Goal: Information Seeking & Learning: Check status

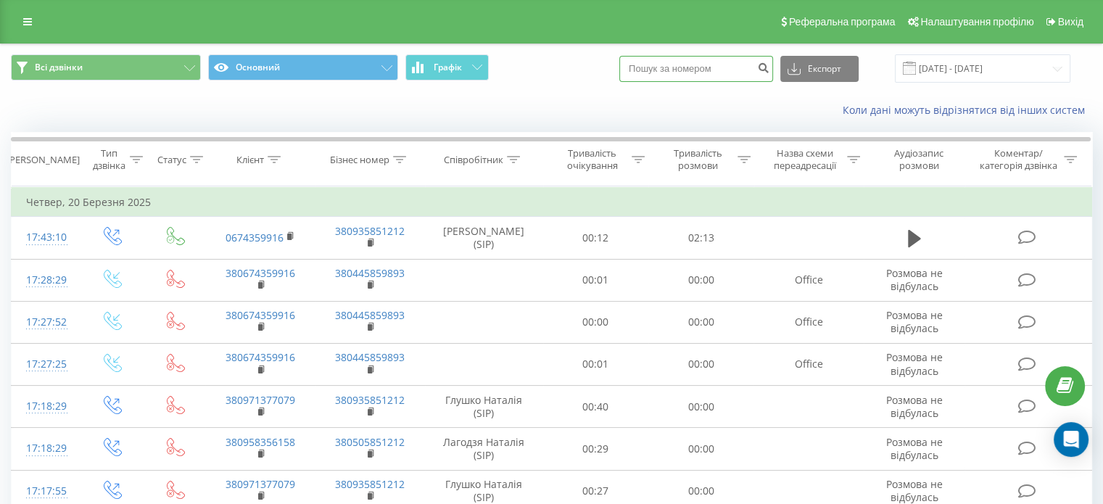
click at [737, 66] on input at bounding box center [696, 69] width 154 height 26
paste input "380639524253"
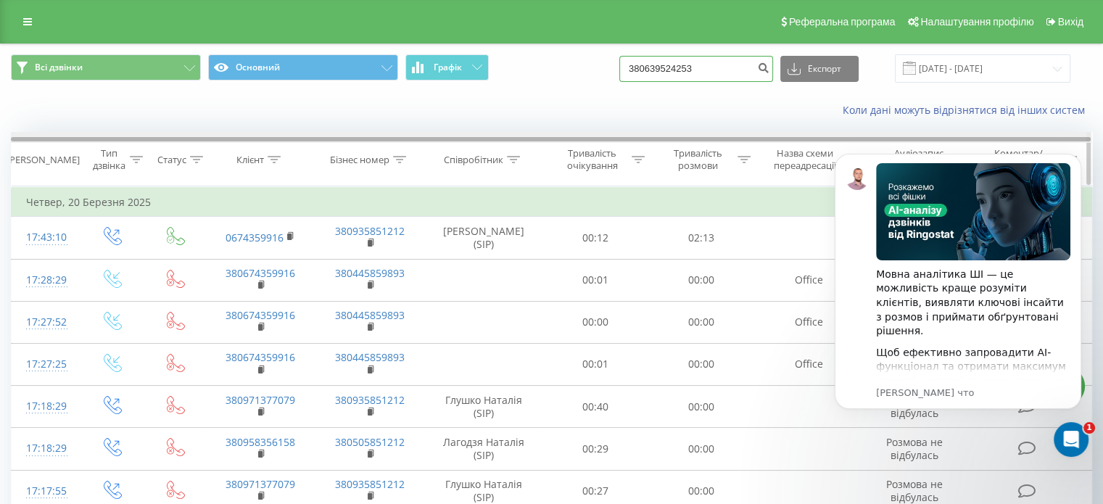
type input "380639524253"
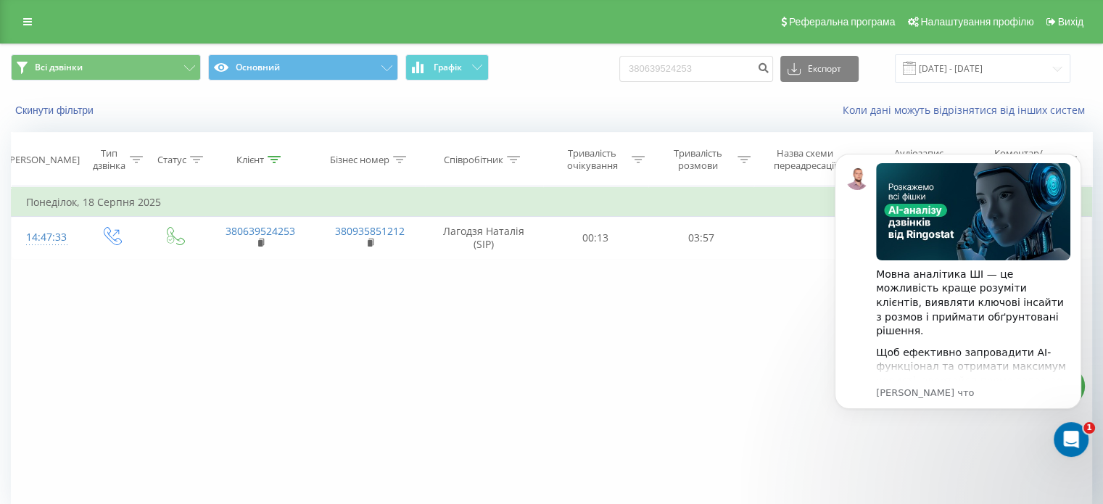
click at [763, 396] on div "Фільтрувати за умовою Дорівнює Введіть значення Скасувати OK Фільтрувати за умо…" at bounding box center [551, 349] width 1081 height 326
click at [1079, 159] on icon "Dismiss notification" at bounding box center [1076, 157] width 5 height 5
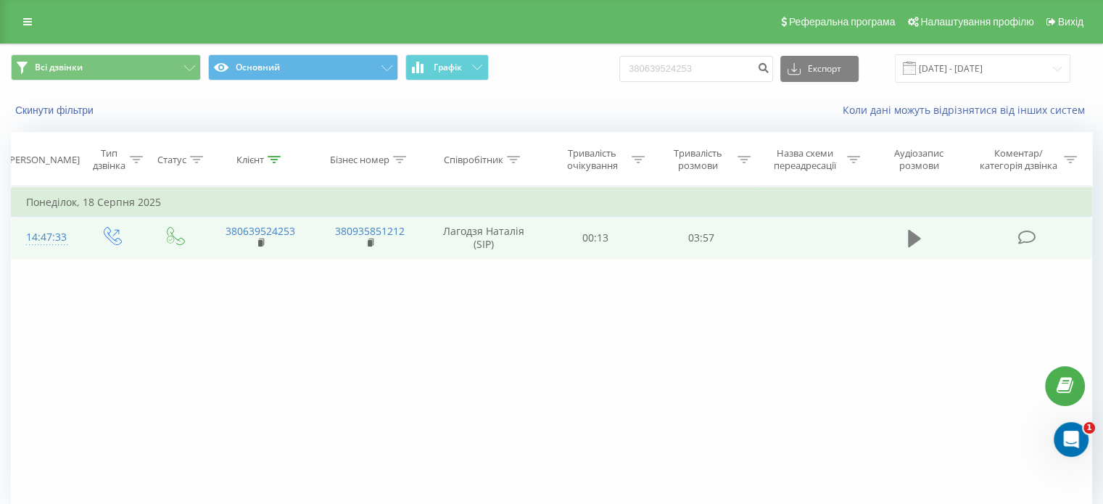
click at [911, 238] on icon at bounding box center [914, 238] width 13 height 17
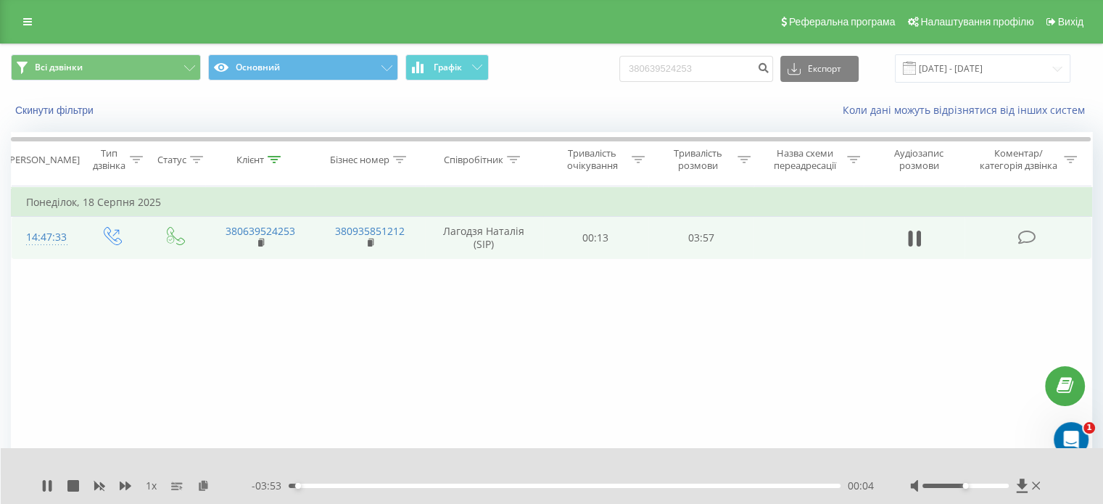
click at [319, 489] on div "- 03:53 00:04 00:04" at bounding box center [563, 485] width 622 height 14
click at [330, 484] on div "00:17" at bounding box center [565, 486] width 552 height 4
click at [349, 484] on div "00:19" at bounding box center [565, 486] width 552 height 4
click at [366, 484] on div "00:28" at bounding box center [565, 486] width 552 height 4
click at [410, 484] on div "00:44" at bounding box center [565, 486] width 552 height 4
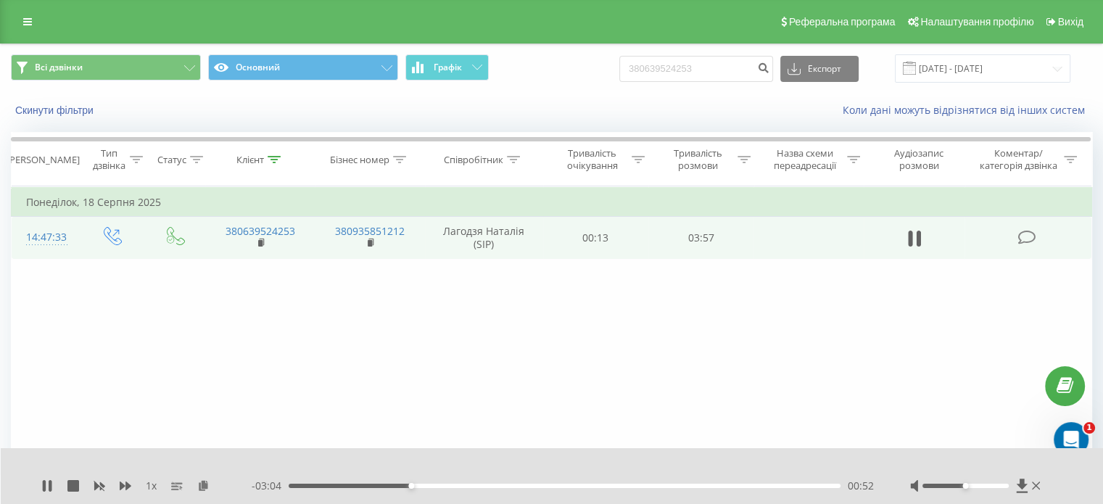
click at [427, 484] on div "00:52" at bounding box center [565, 486] width 552 height 4
click at [462, 484] on div "01:01" at bounding box center [565, 486] width 552 height 4
click at [517, 486] on div "01:18" at bounding box center [565, 486] width 552 height 4
click at [606, 486] on div "01:43" at bounding box center [565, 486] width 552 height 4
click at [72, 383] on div "Фільтрувати за умовою Дорівнює Введіть значення Скасувати OK Фільтрувати за умо…" at bounding box center [551, 349] width 1081 height 326
